Goal: Answer question/provide support

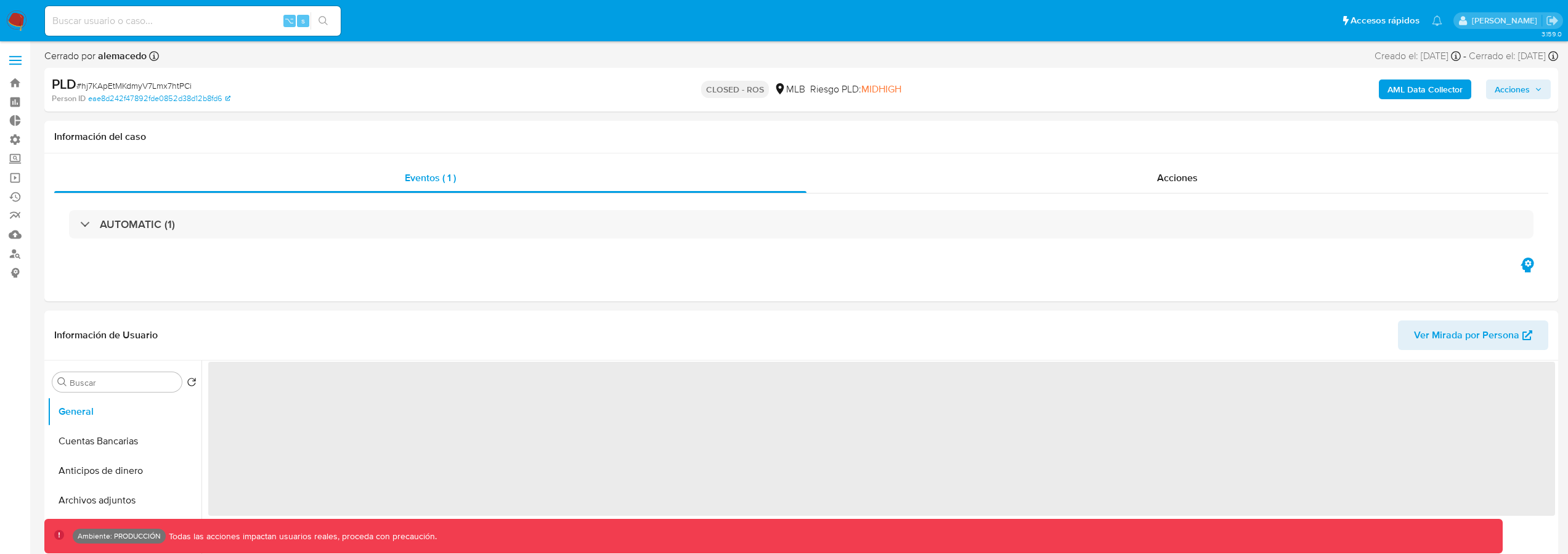
select select "10"
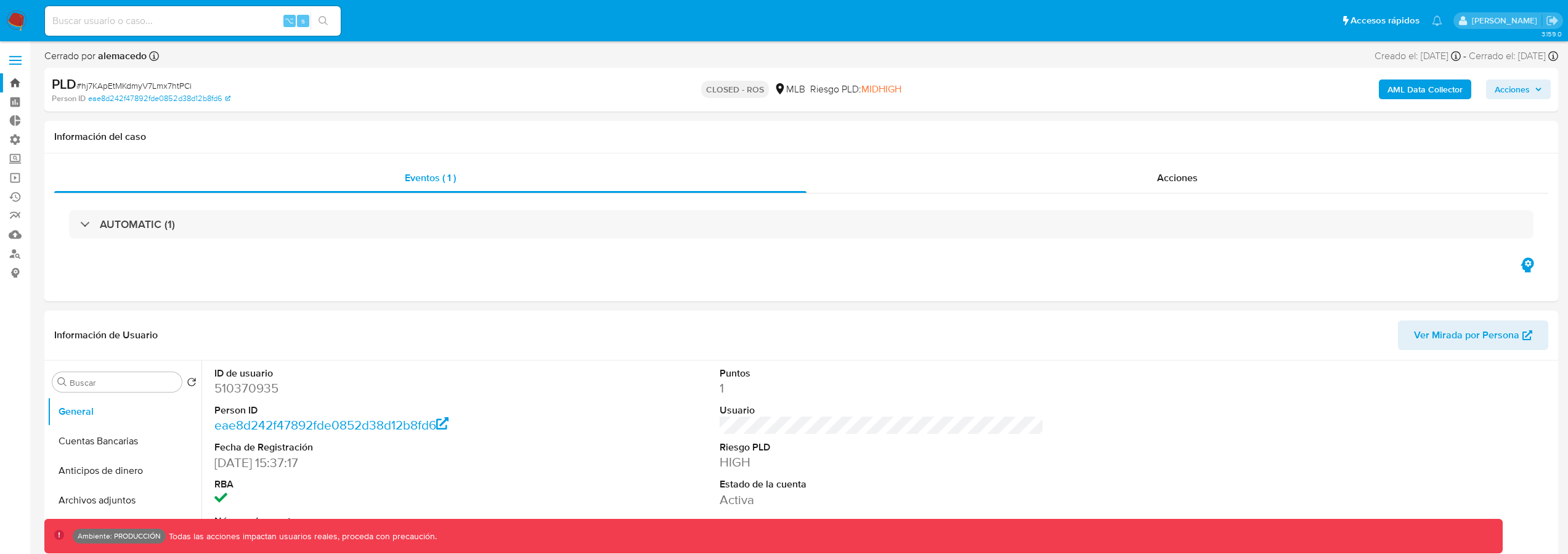
click at [24, 79] on link "Bandeja" at bounding box center [73, 82] width 147 height 19
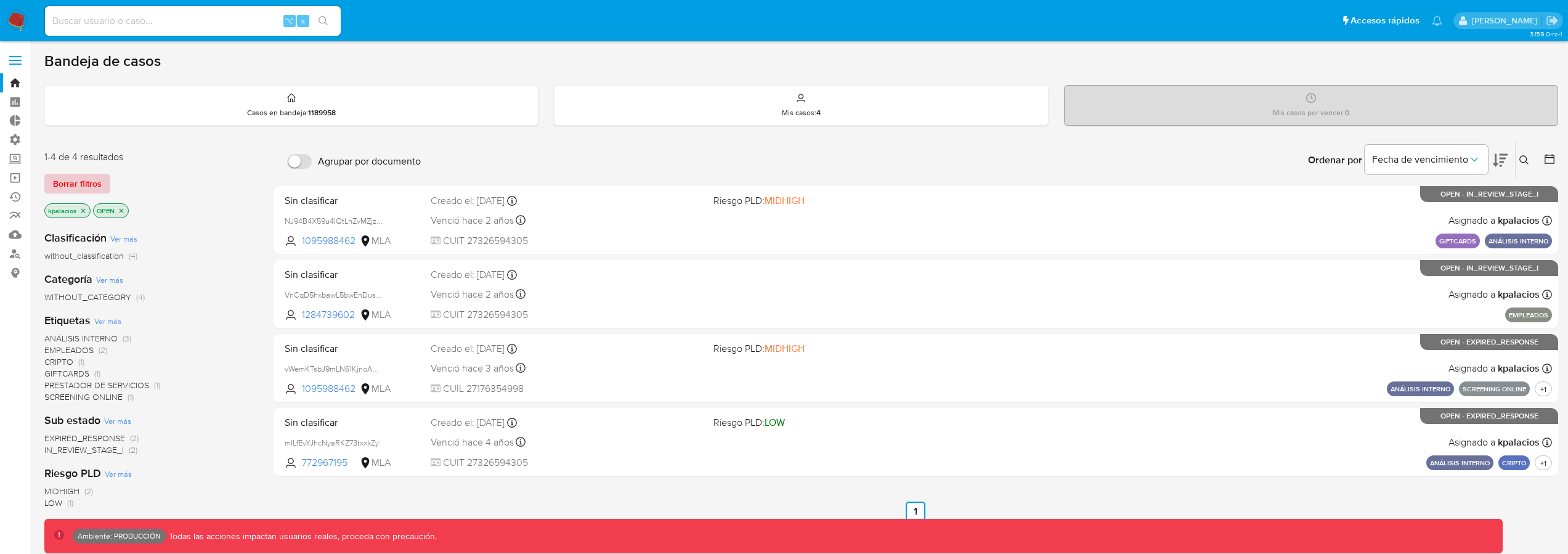
click at [96, 186] on span "Borrar filtros" at bounding box center [77, 184] width 49 height 17
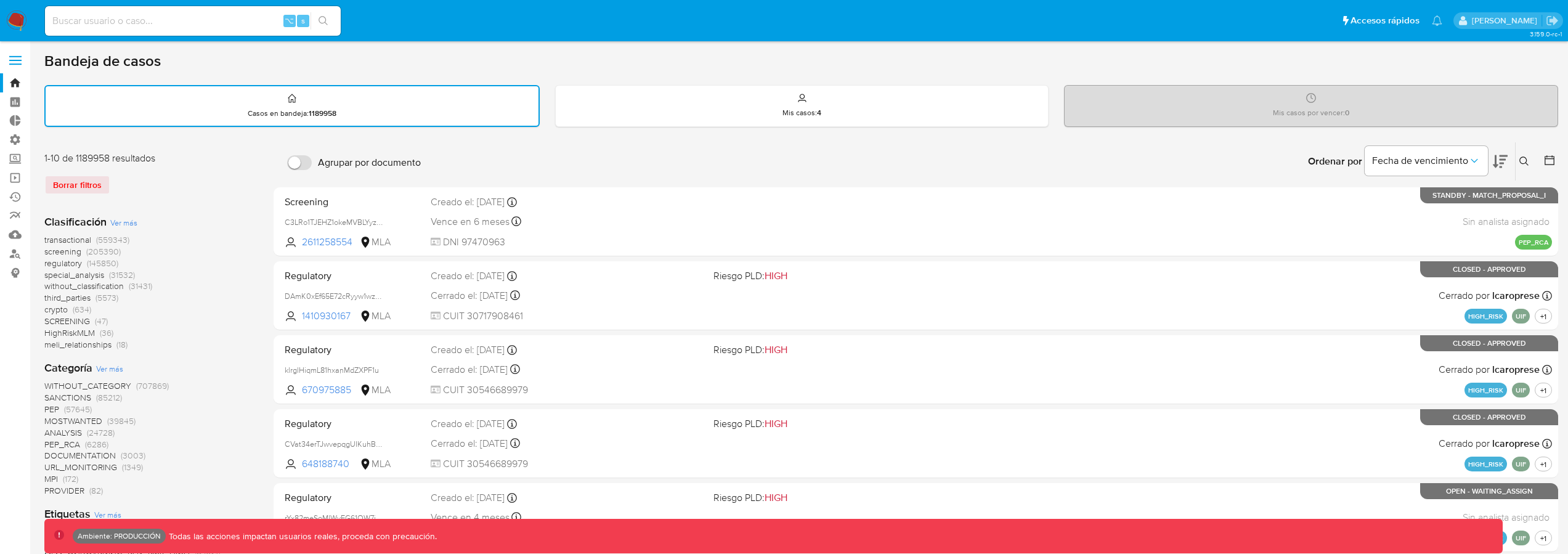
click at [113, 240] on span "(559343)" at bounding box center [113, 240] width 33 height 13
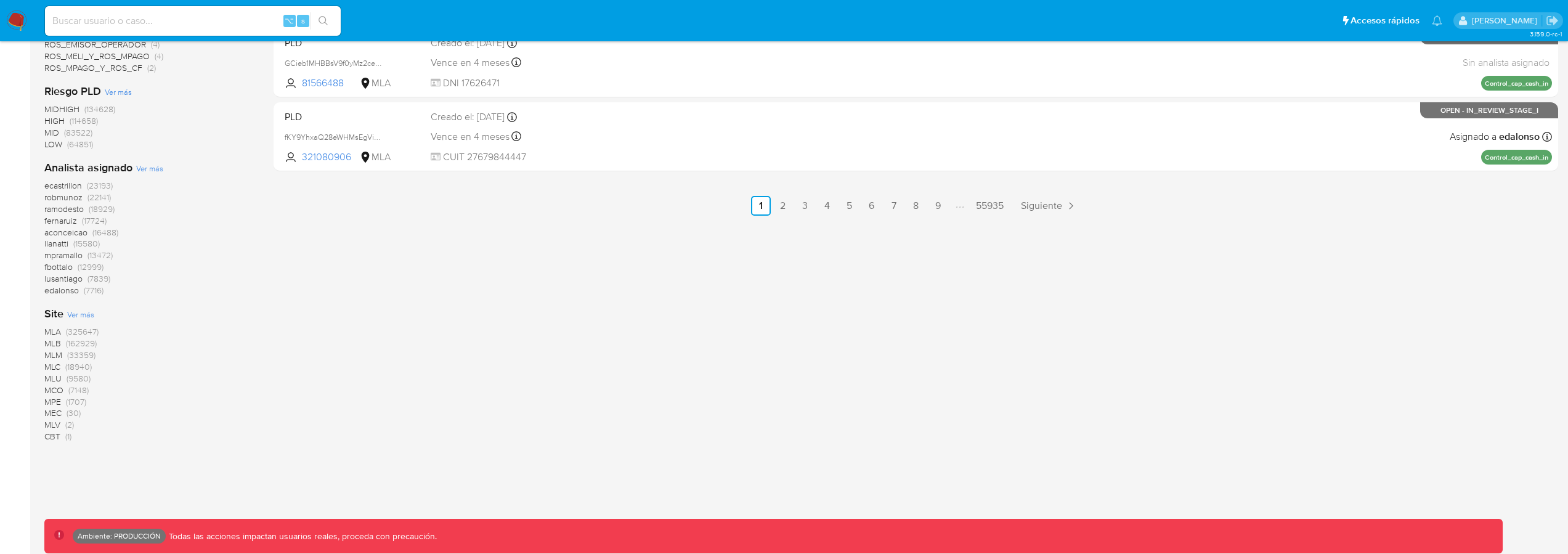
click at [77, 345] on span "(162929)" at bounding box center [81, 343] width 31 height 13
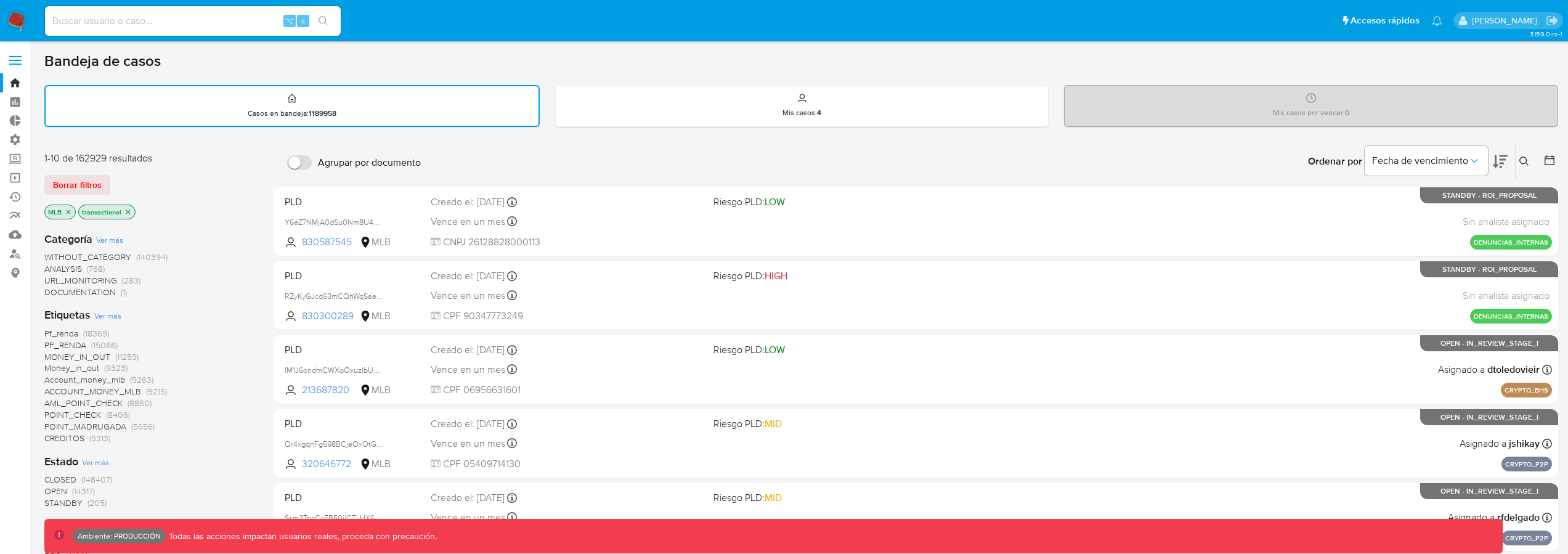
click at [111, 316] on span "Ver más" at bounding box center [107, 315] width 27 height 11
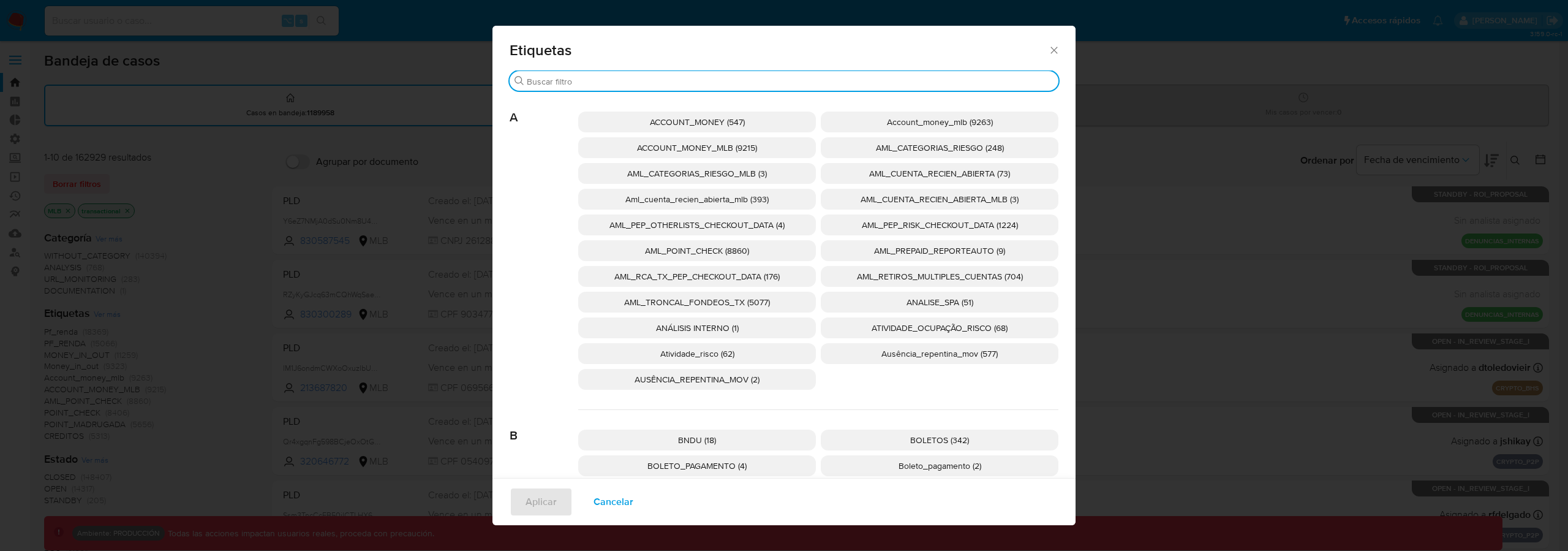
click at [688, 84] on input "Buscar" at bounding box center [790, 81] width 527 height 11
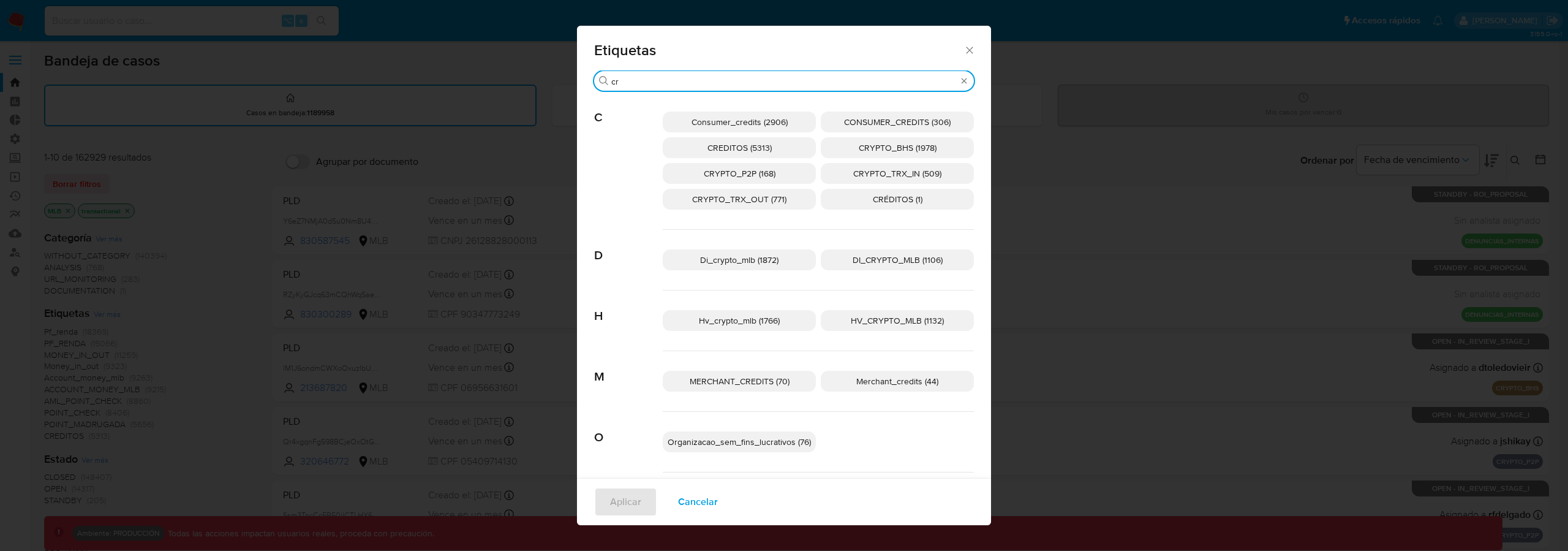
type input "cr"
click at [922, 150] on span "CRYPTO_BHS (1978)" at bounding box center [898, 148] width 78 height 12
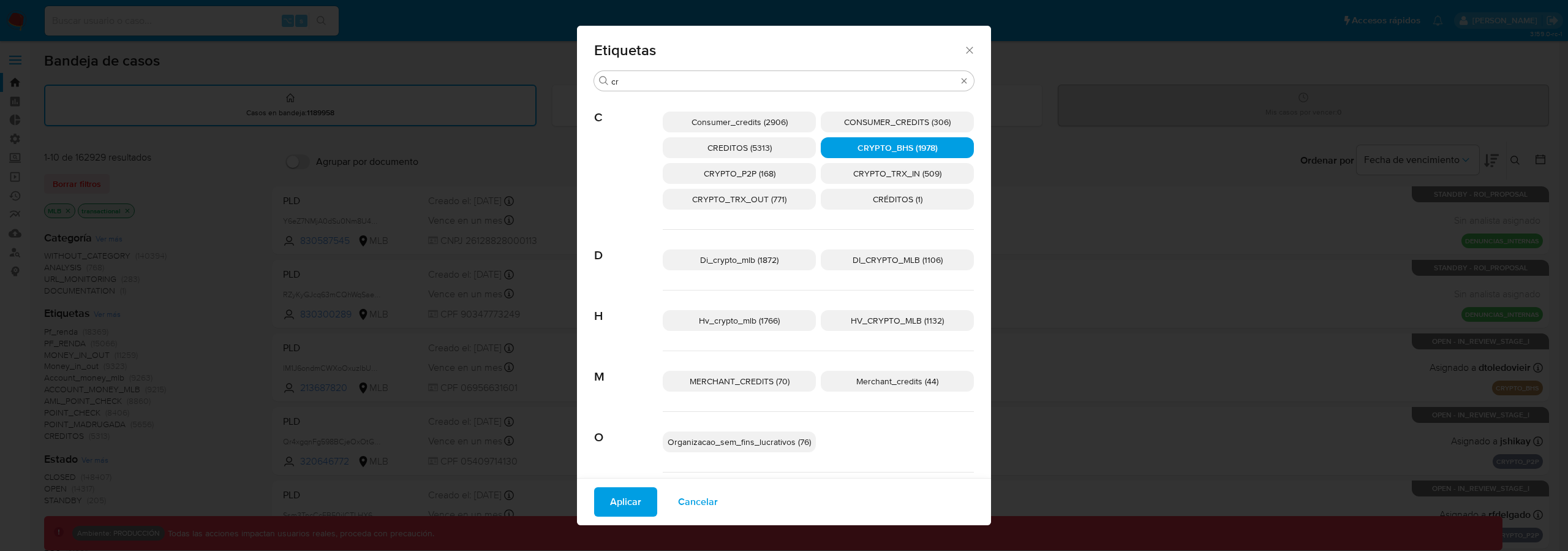
click at [628, 494] on span "Aplicar" at bounding box center [625, 502] width 31 height 27
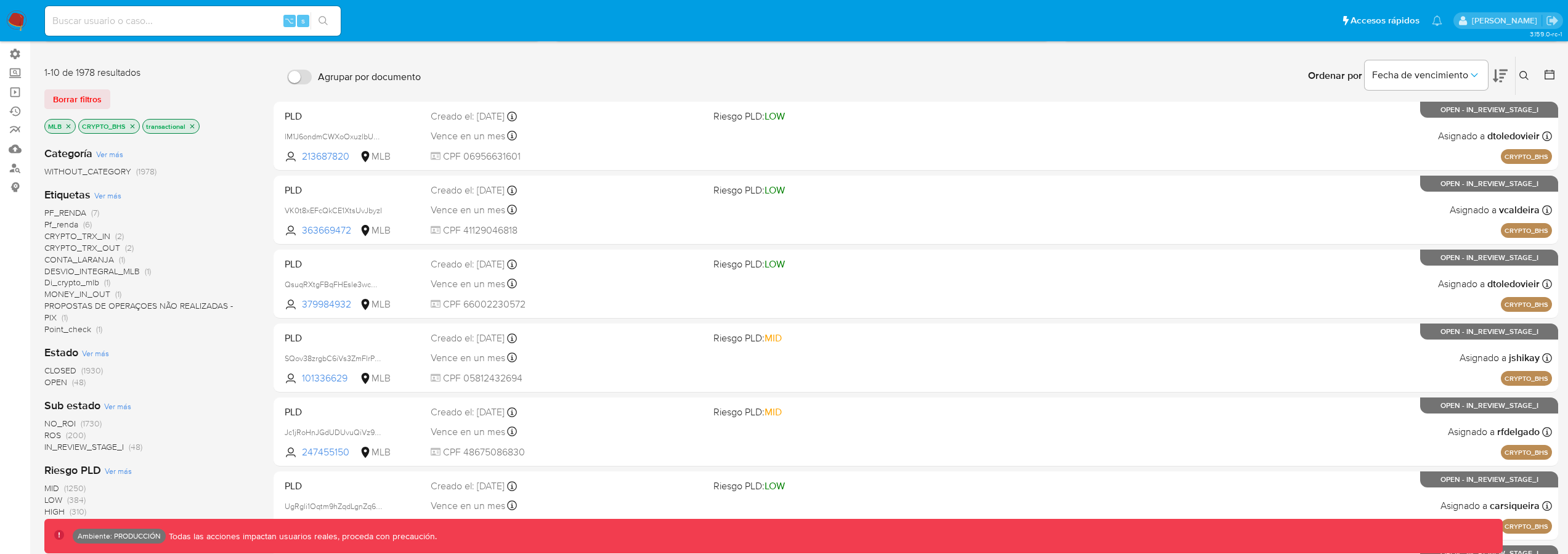
scroll to position [87, 0]
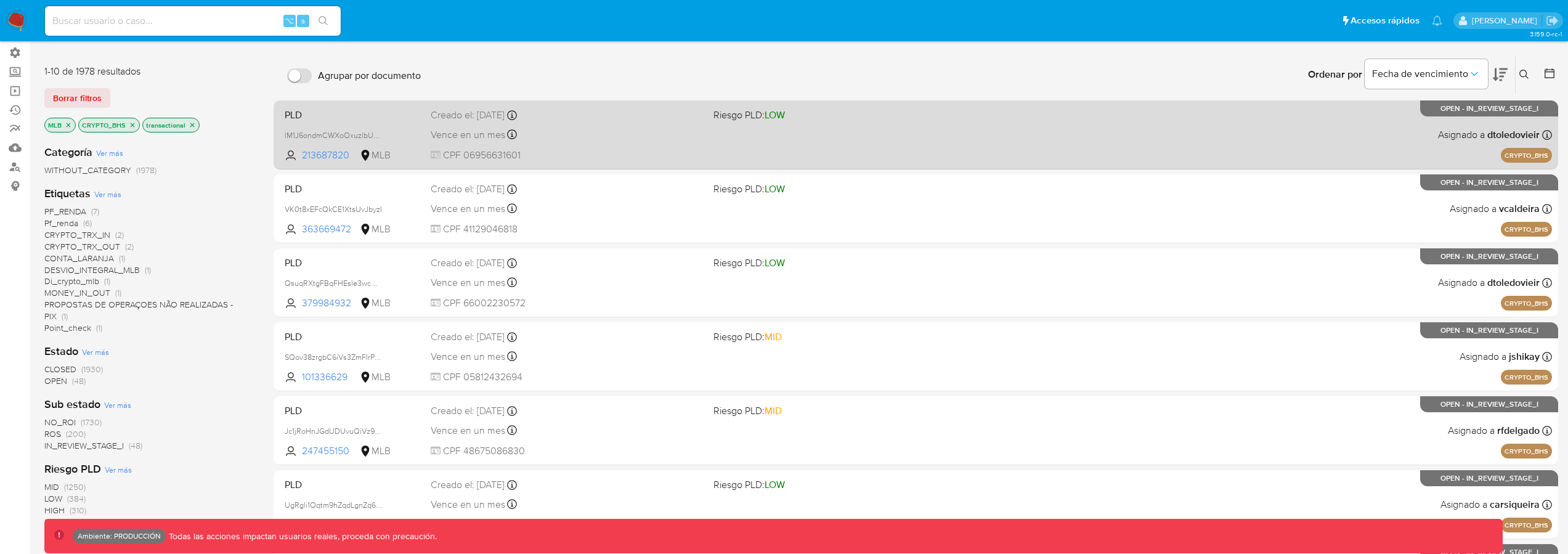
click at [869, 142] on div "PLD lM1J6ondmCWXoOxuzlbUVc2Z 213687820 MLB Riesgo PLD: LOW Creado el: 15/09/202…" at bounding box center [916, 134] width 1272 height 62
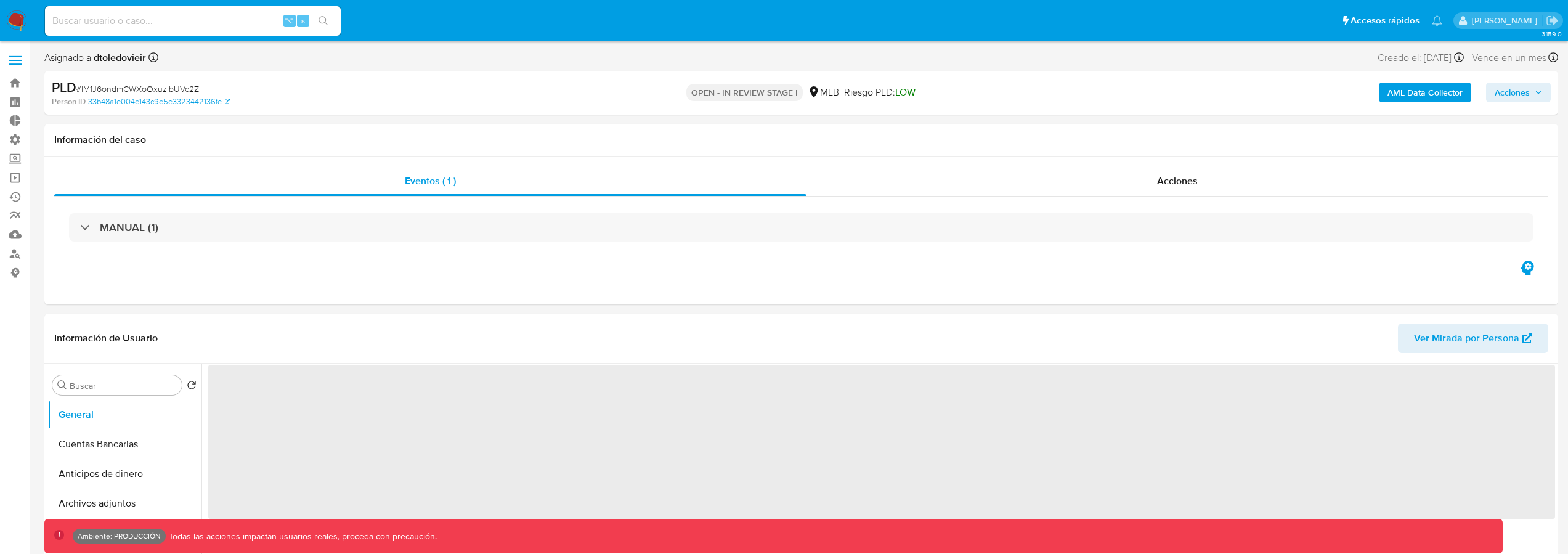
select select "10"
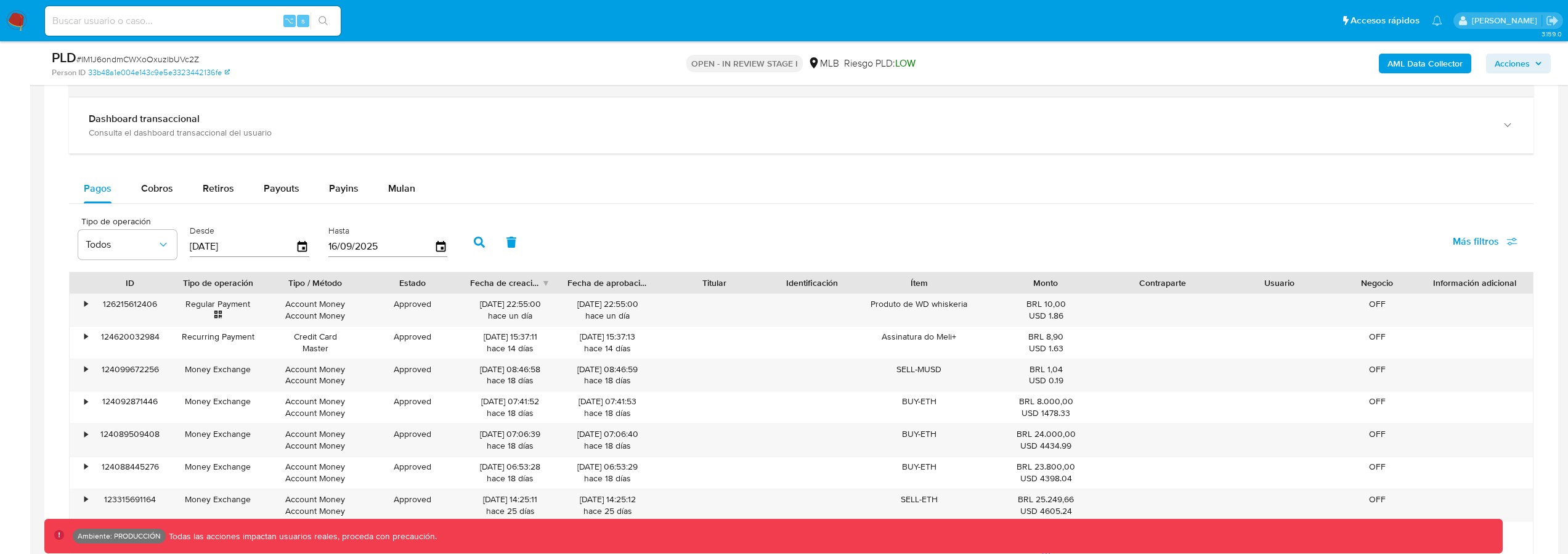
scroll to position [638, 0]
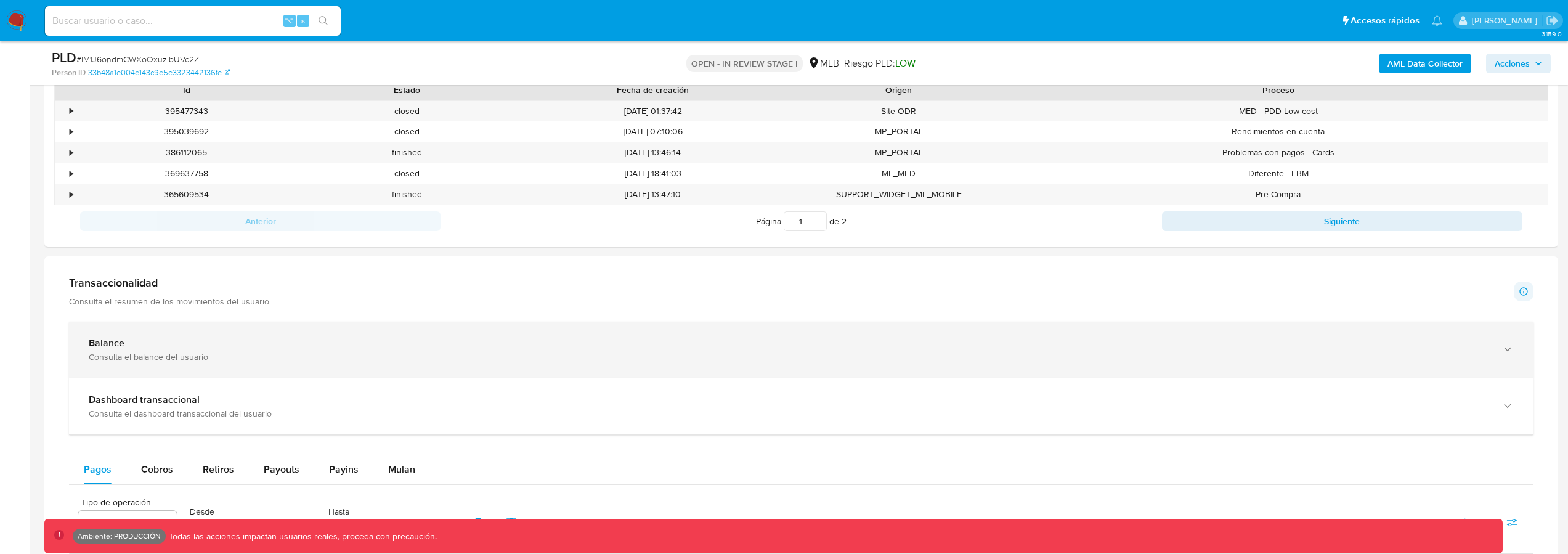
click at [304, 369] on div "Balance Consulta el balance del usuario" at bounding box center [801, 350] width 1465 height 56
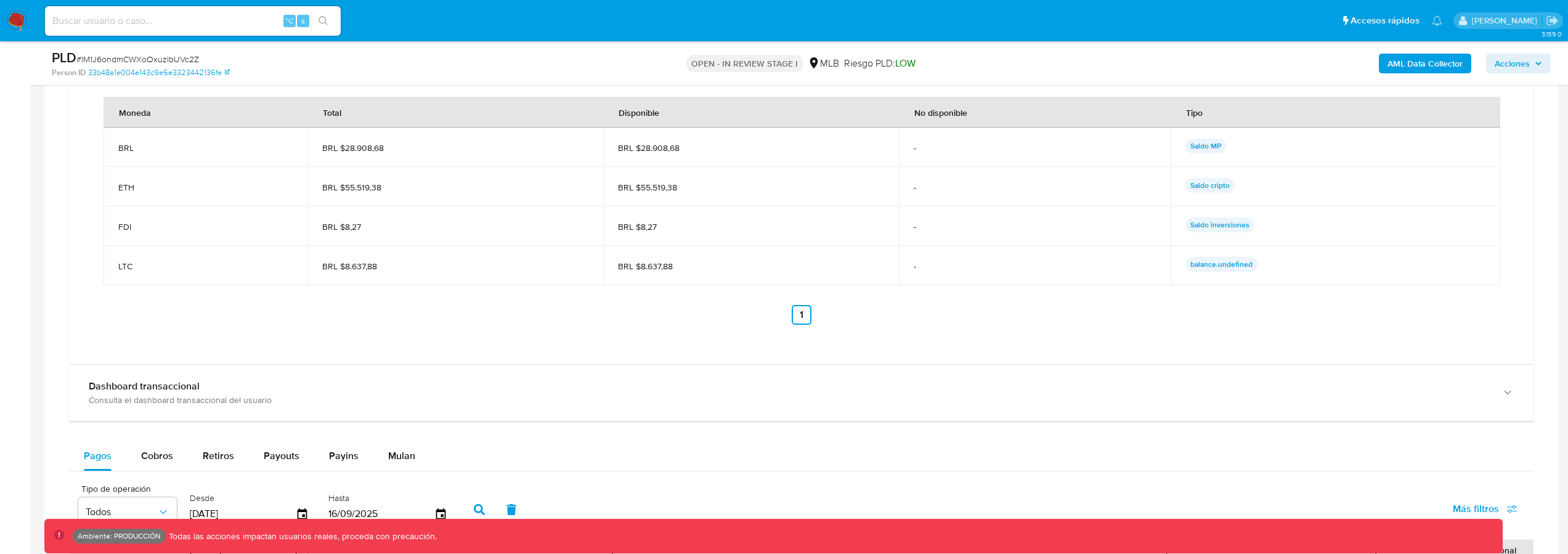
scroll to position [1178, 0]
drag, startPoint x: 718, startPoint y: 264, endPoint x: 165, endPoint y: 260, distance: 553.0
click at [192, 266] on tr "LTC BRL $8.637,88 BRL $8.637,88 - balance.undefined" at bounding box center [802, 264] width 1397 height 40
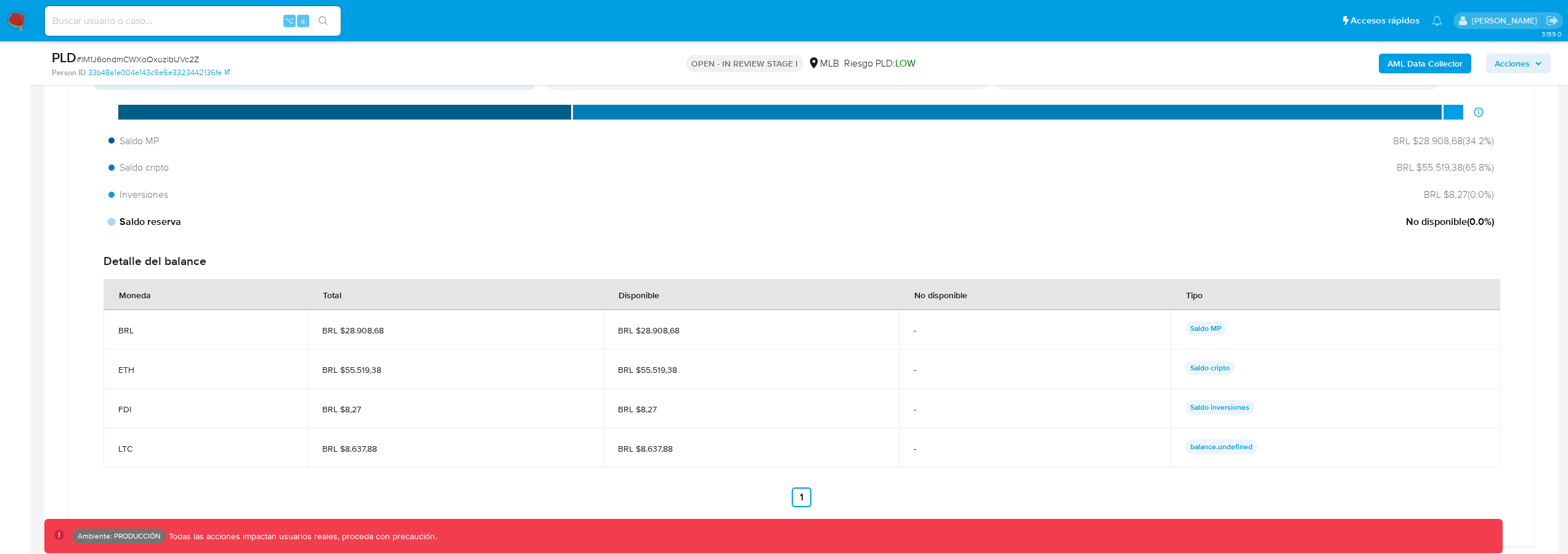
scroll to position [1026, 0]
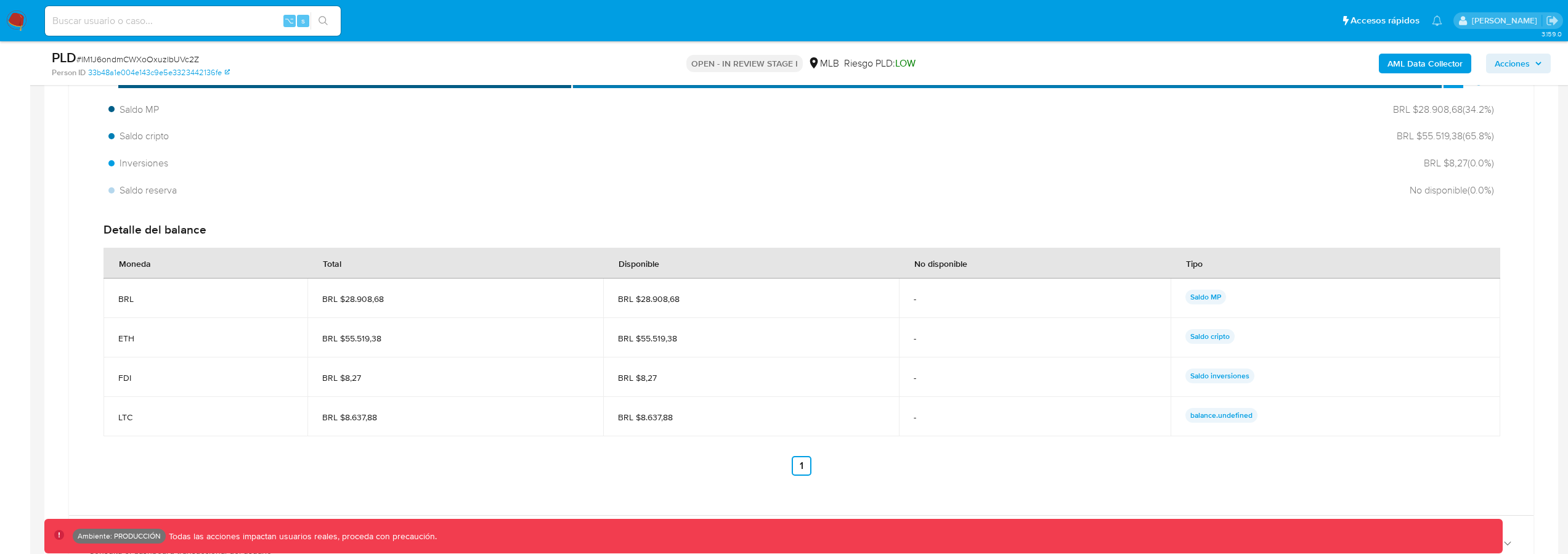
click at [322, 418] on span "BRL $8.637,88" at bounding box center [455, 417] width 266 height 11
click at [357, 419] on span "BRL $8.637,88" at bounding box center [455, 417] width 266 height 11
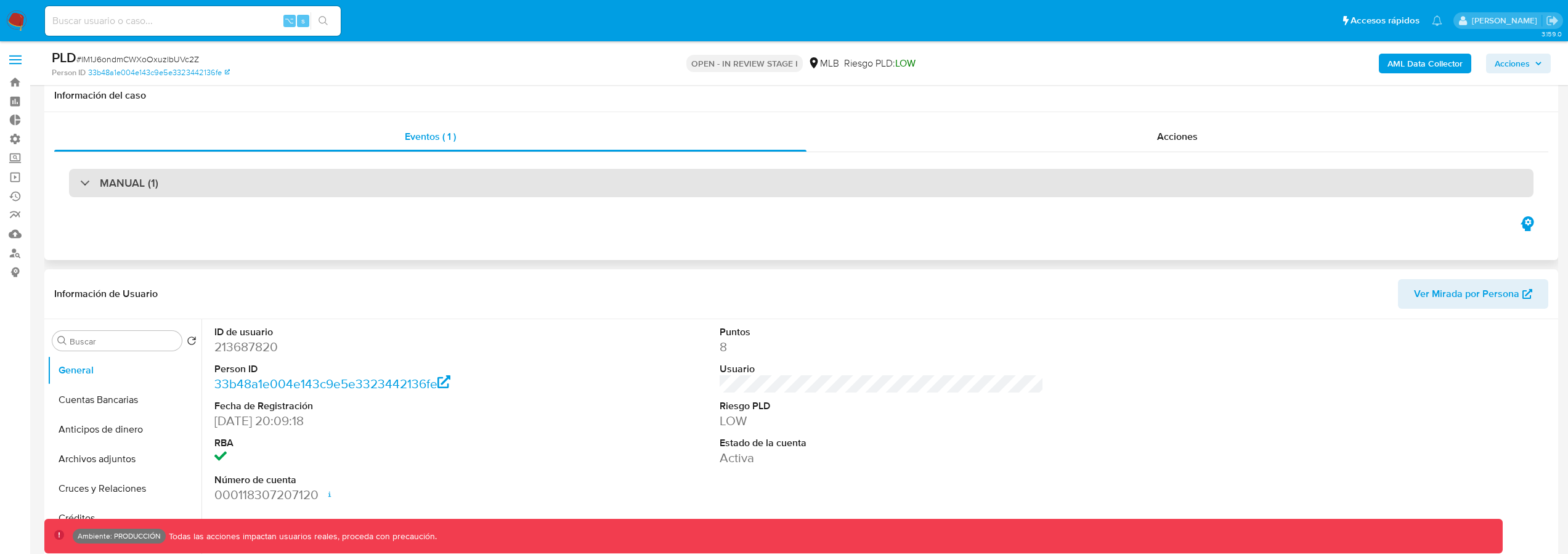
scroll to position [0, 0]
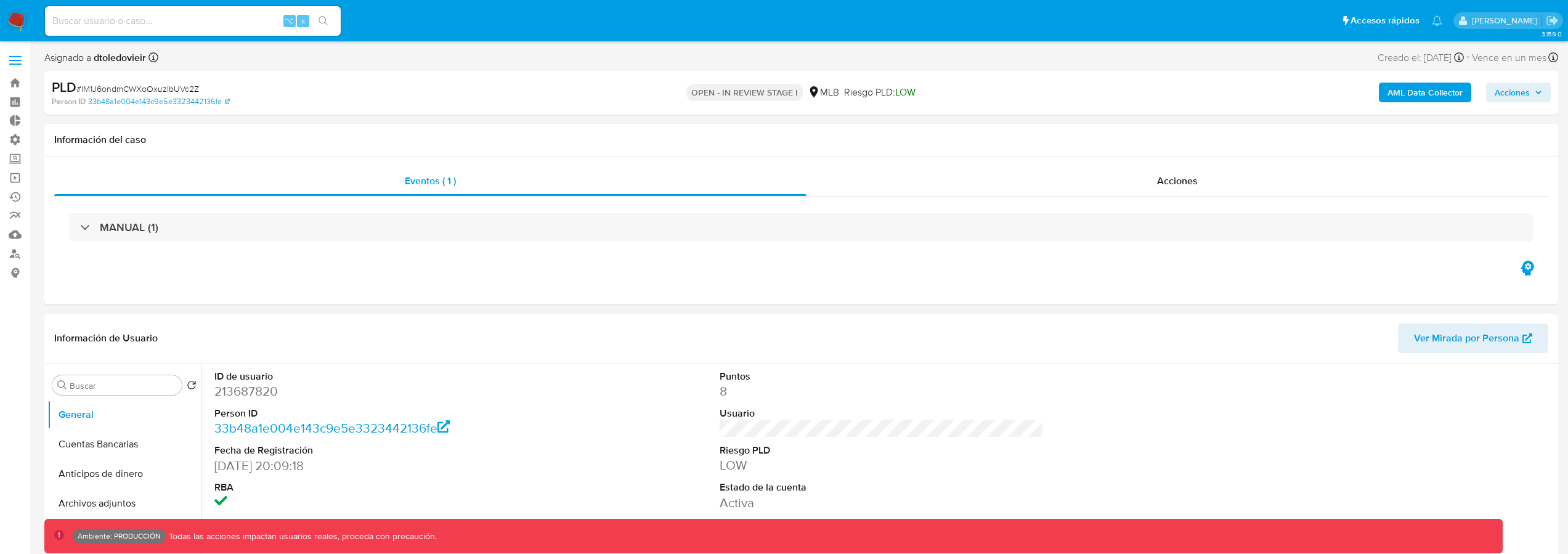
click at [255, 391] on dd "213687820" at bounding box center [376, 391] width 324 height 17
copy dd "213687820"
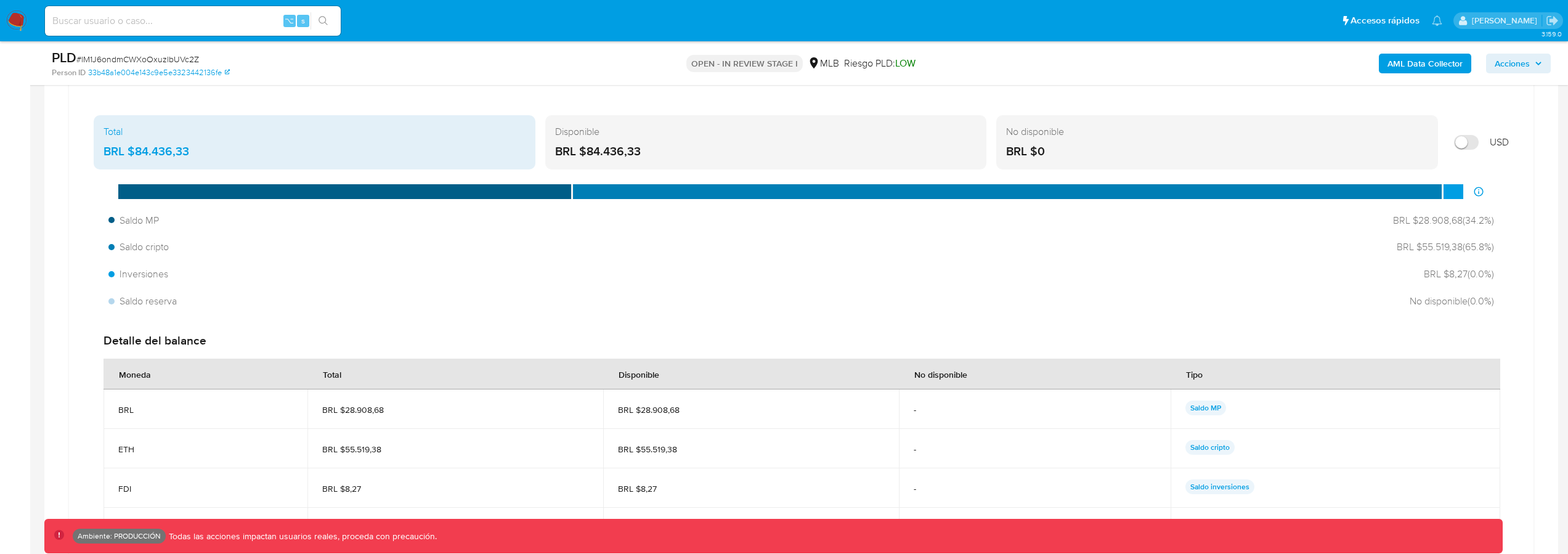
scroll to position [868, 0]
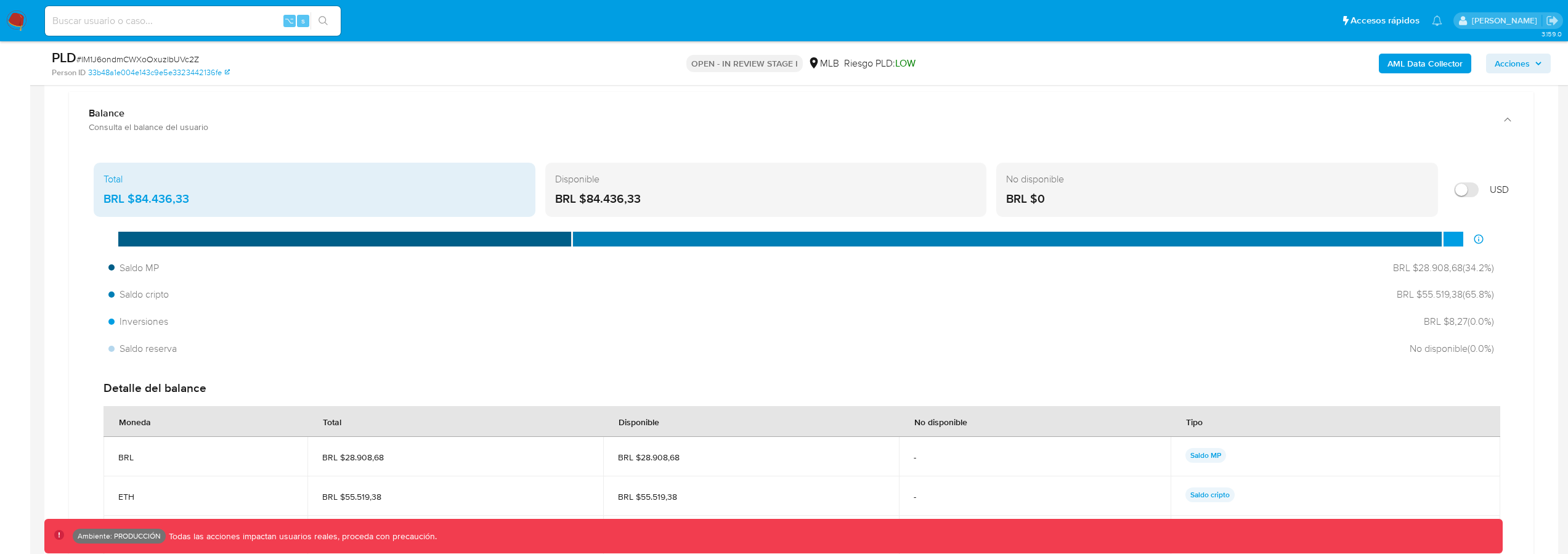
click at [1472, 187] on input "Mostrar en USD" at bounding box center [1466, 189] width 24 height 15
checkbox input "true"
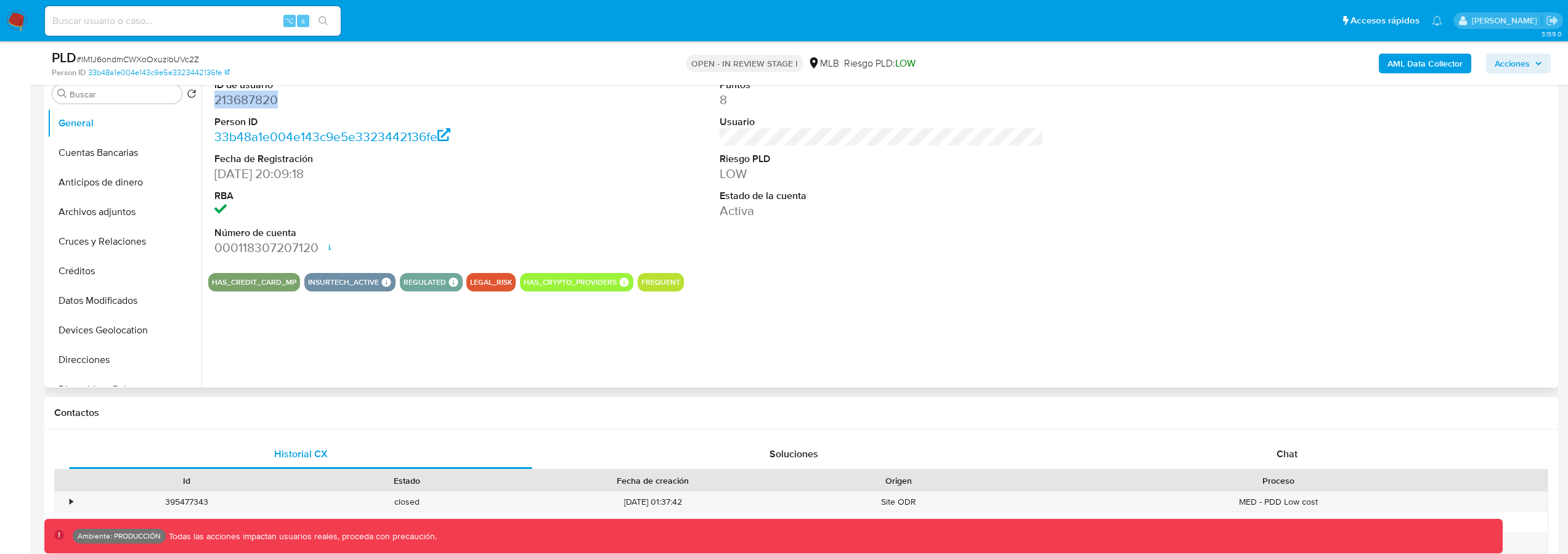
scroll to position [174, 0]
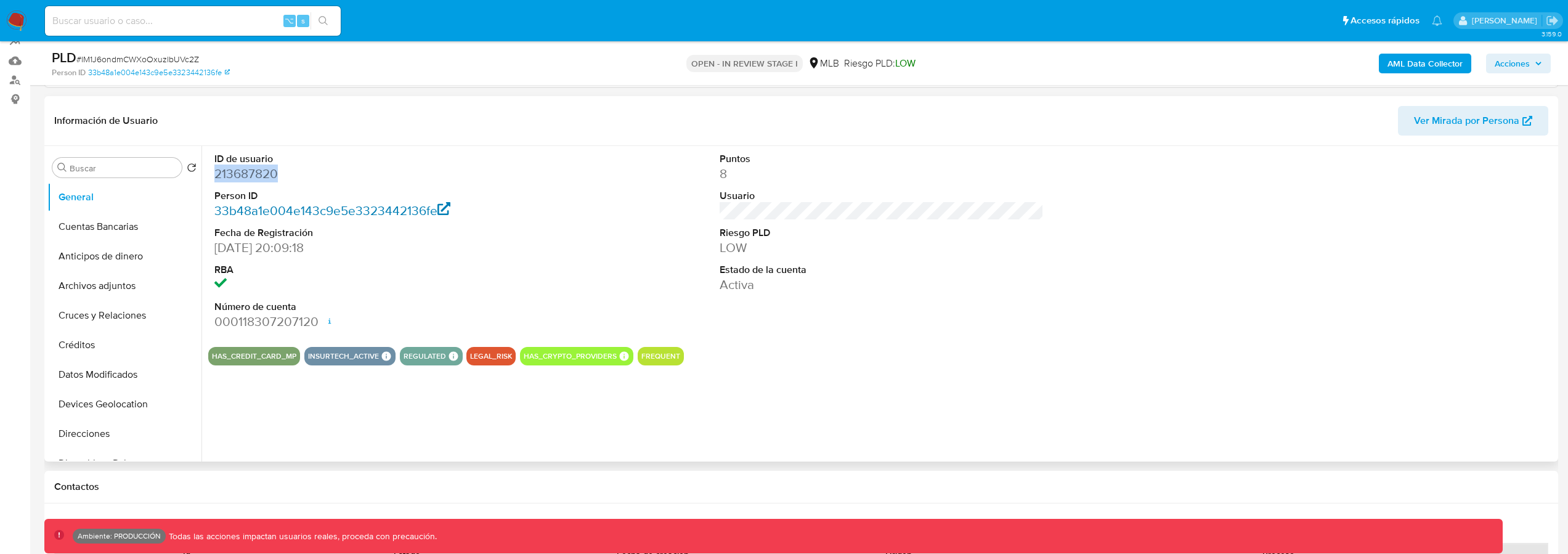
click at [422, 212] on link "33b48a1e004e143c9e5e3323442136fe" at bounding box center [332, 211] width 236 height 18
